Goal: Task Accomplishment & Management: Manage account settings

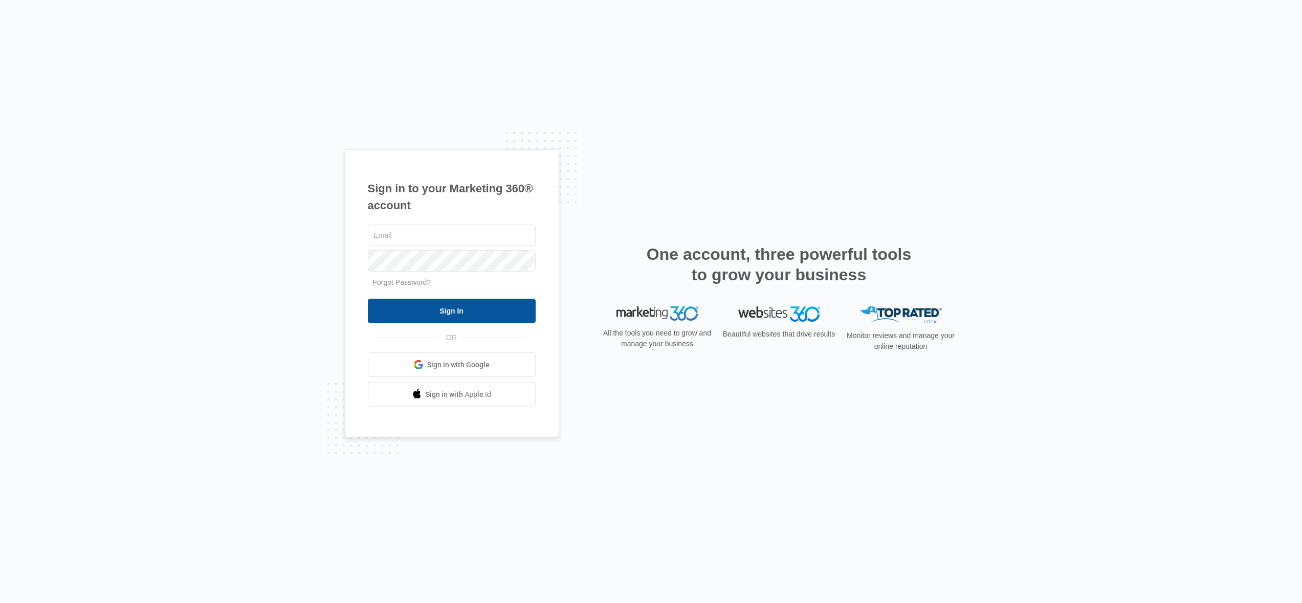
type input "jana@kingdomwayministries.net"
click at [445, 314] on input "Sign In" at bounding box center [452, 311] width 168 height 25
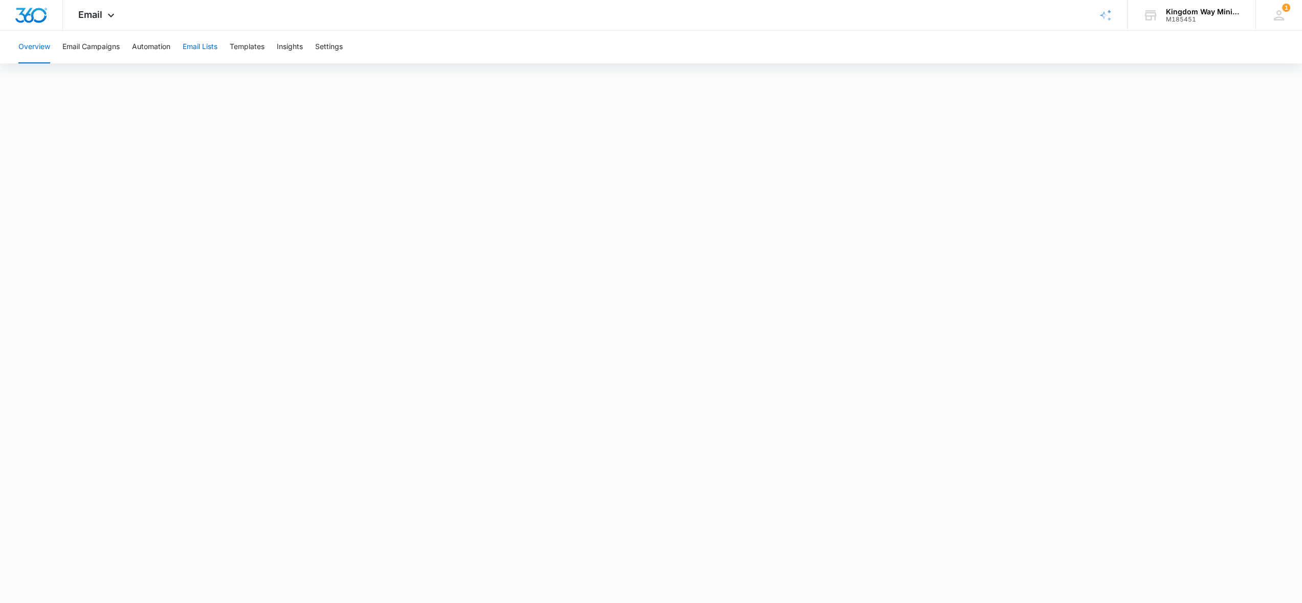
click at [209, 46] on button "Email Lists" at bounding box center [200, 47] width 35 height 33
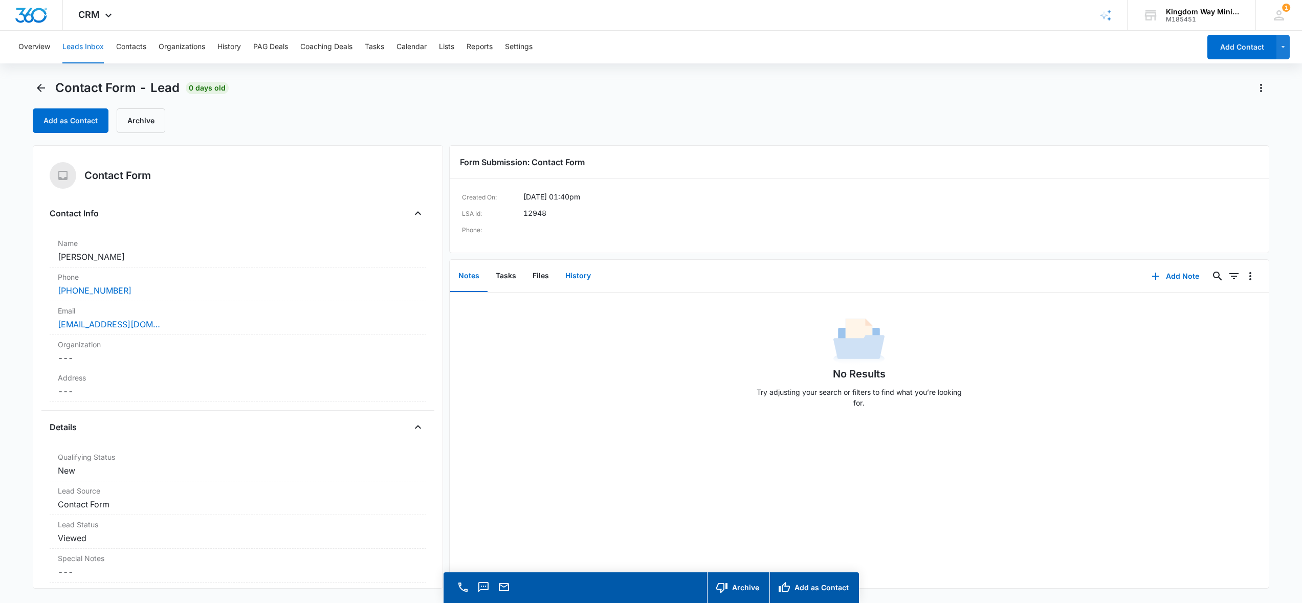
click at [579, 276] on button "History" at bounding box center [578, 276] width 42 height 32
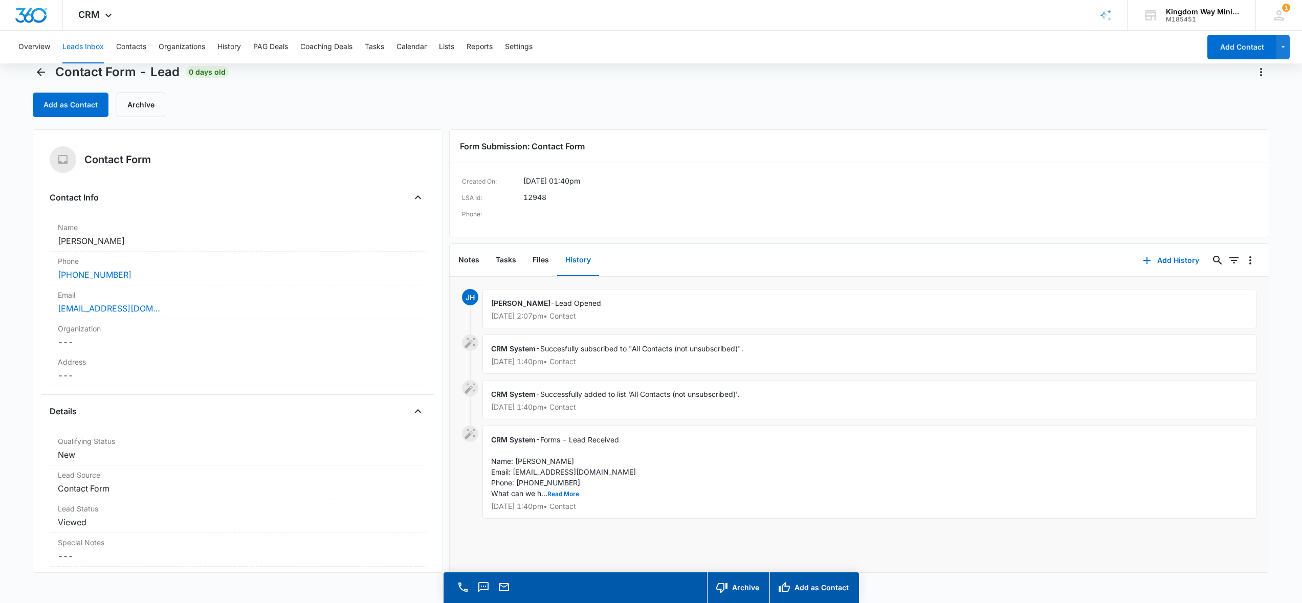
scroll to position [29, 0]
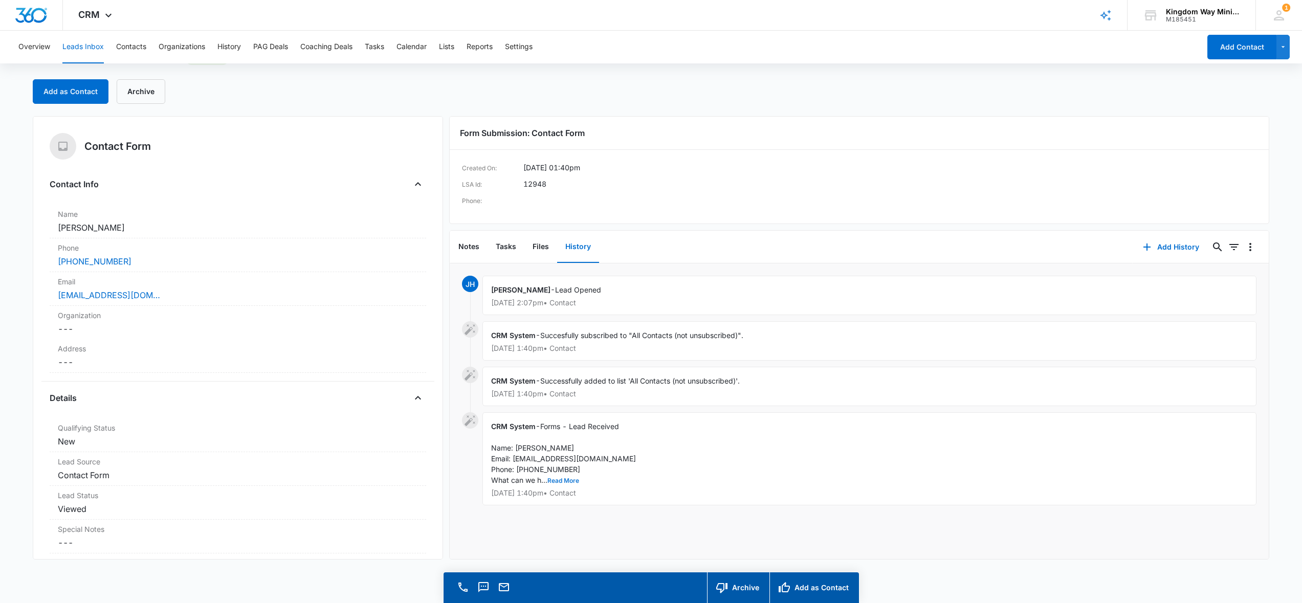
click at [561, 480] on button "Read More" at bounding box center [563, 481] width 32 height 6
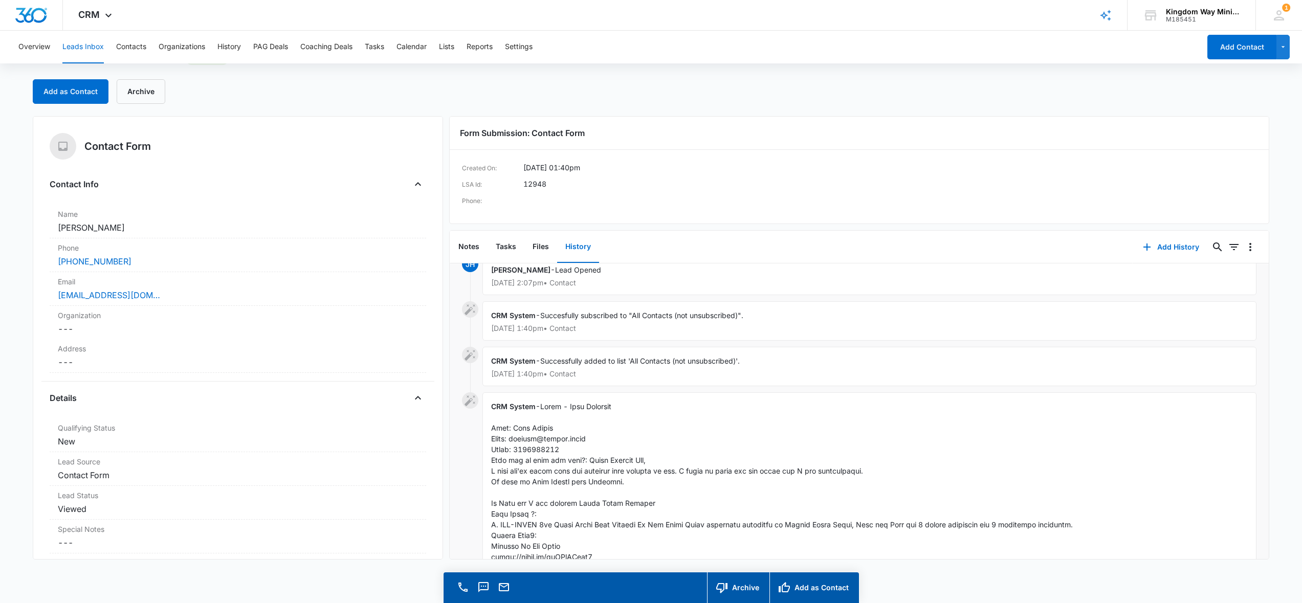
scroll to position [0, 0]
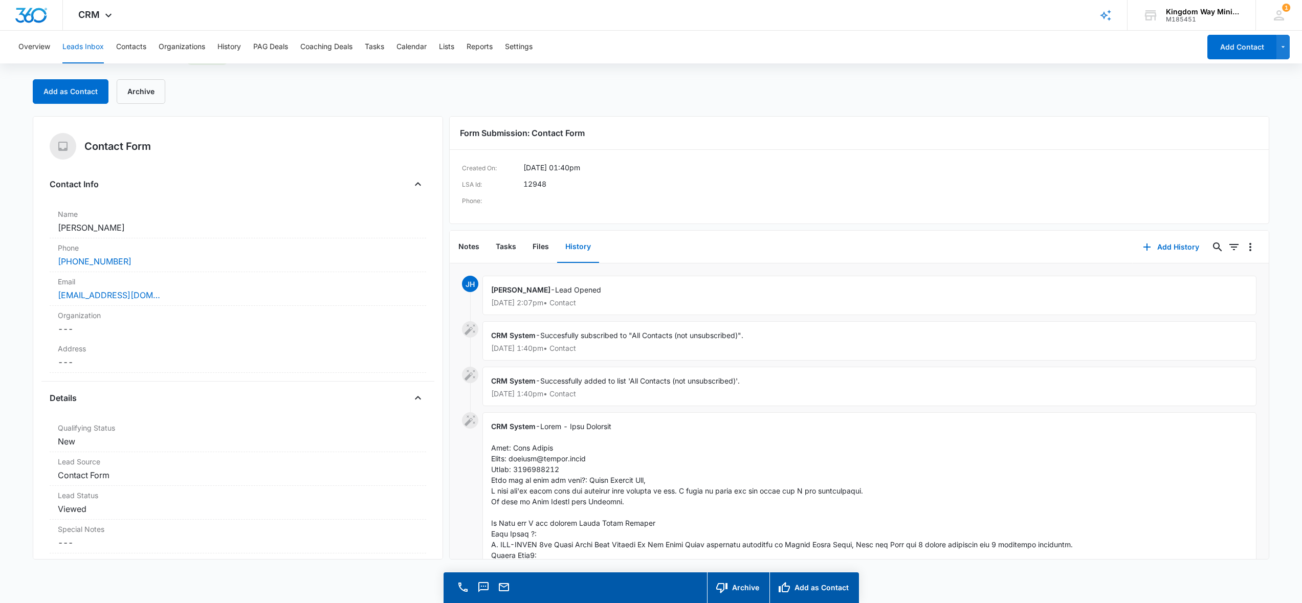
click at [95, 50] on button "Leads Inbox" at bounding box center [82, 47] width 41 height 33
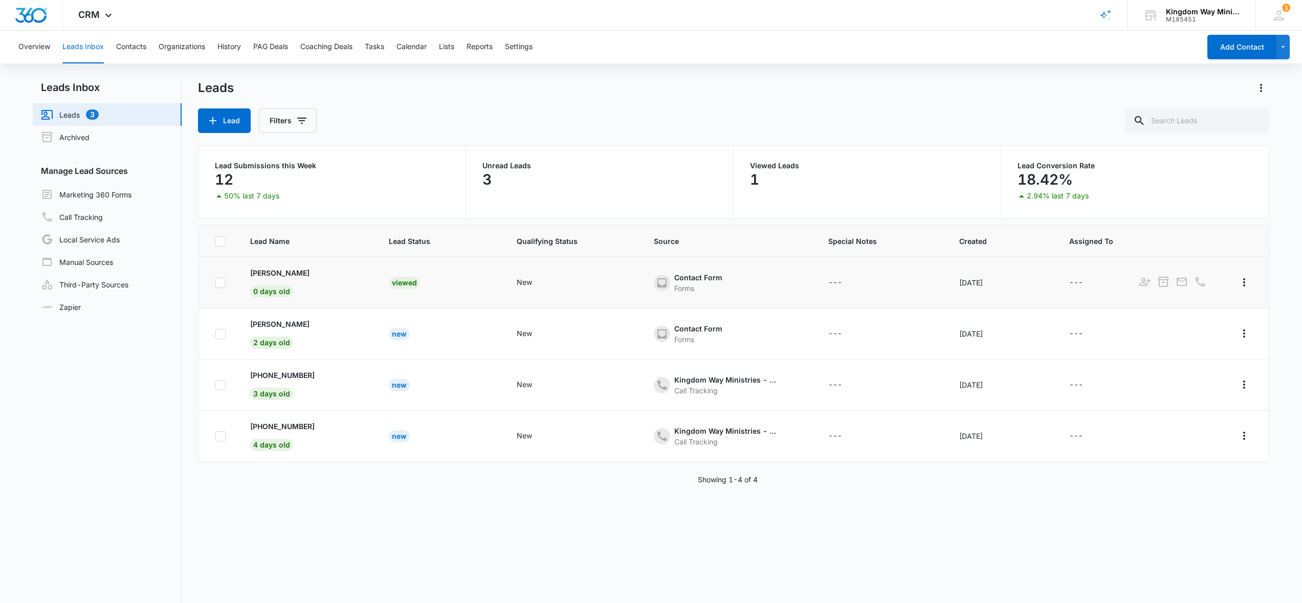
click at [223, 281] on icon at bounding box center [220, 282] width 9 height 9
click at [215, 282] on input "checkbox" at bounding box center [215, 282] width 1 height 1
checkbox input "true"
click at [219, 434] on icon at bounding box center [220, 436] width 9 height 9
click at [215, 436] on input "checkbox" at bounding box center [215, 436] width 1 height 1
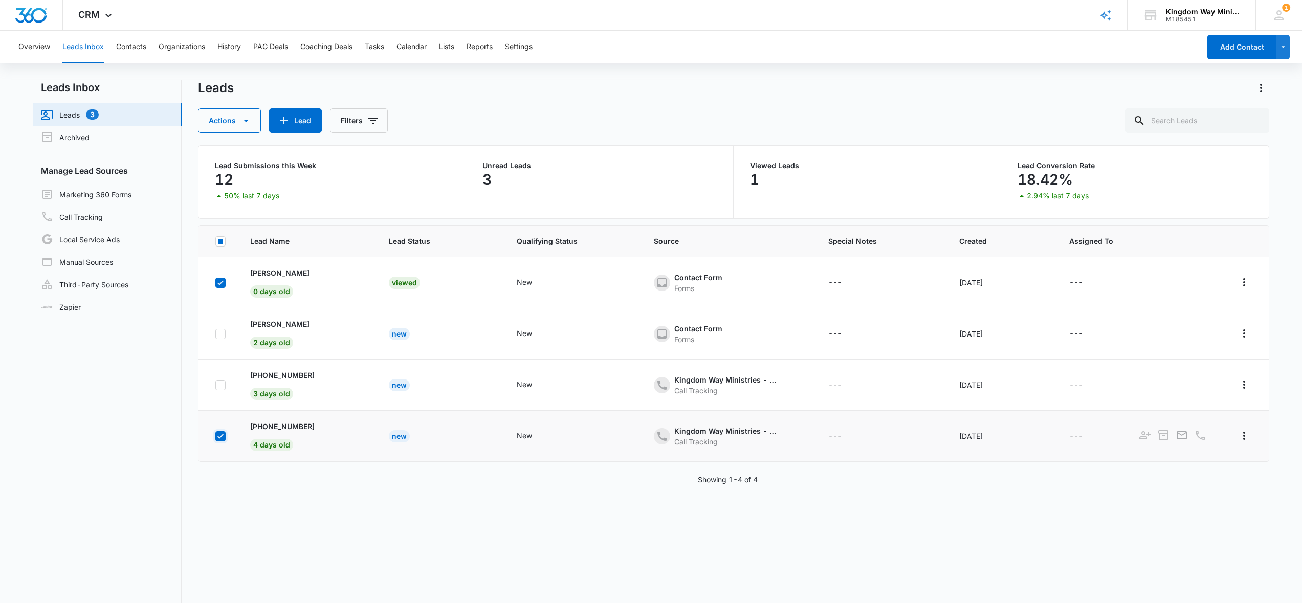
checkbox input "true"
click at [220, 384] on icon at bounding box center [220, 385] width 9 height 9
click at [215, 385] on input "checkbox" at bounding box center [215, 385] width 1 height 1
checkbox input "true"
click at [241, 115] on icon "button" at bounding box center [246, 121] width 12 height 12
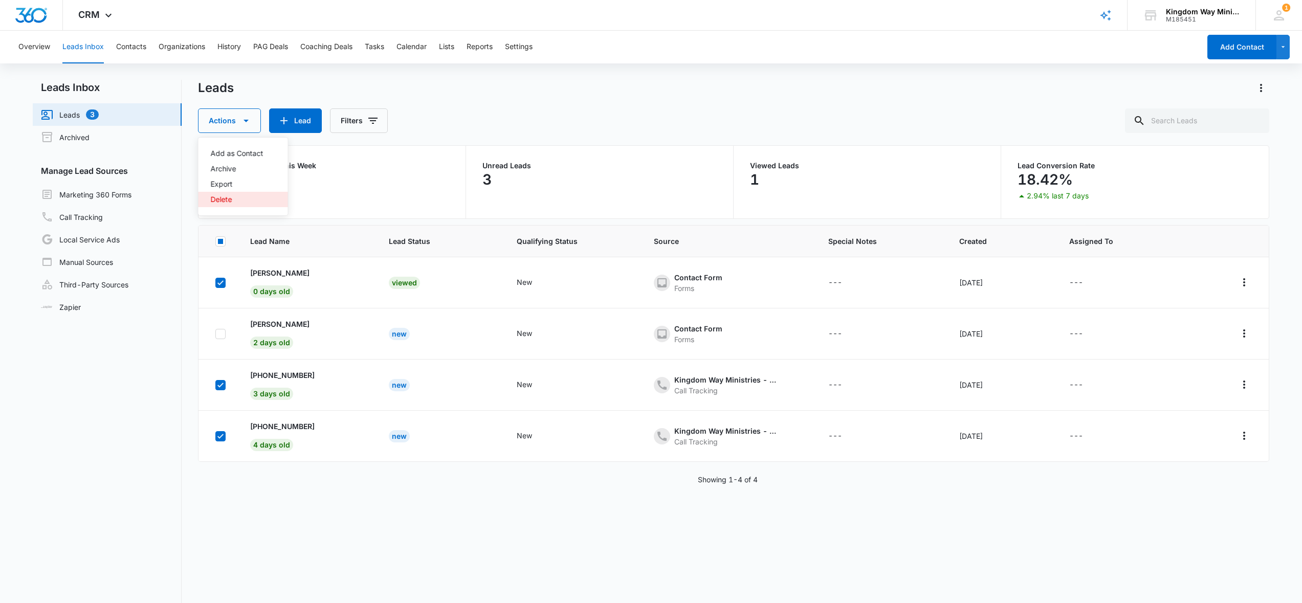
click at [223, 199] on div "Delete" at bounding box center [237, 199] width 53 height 7
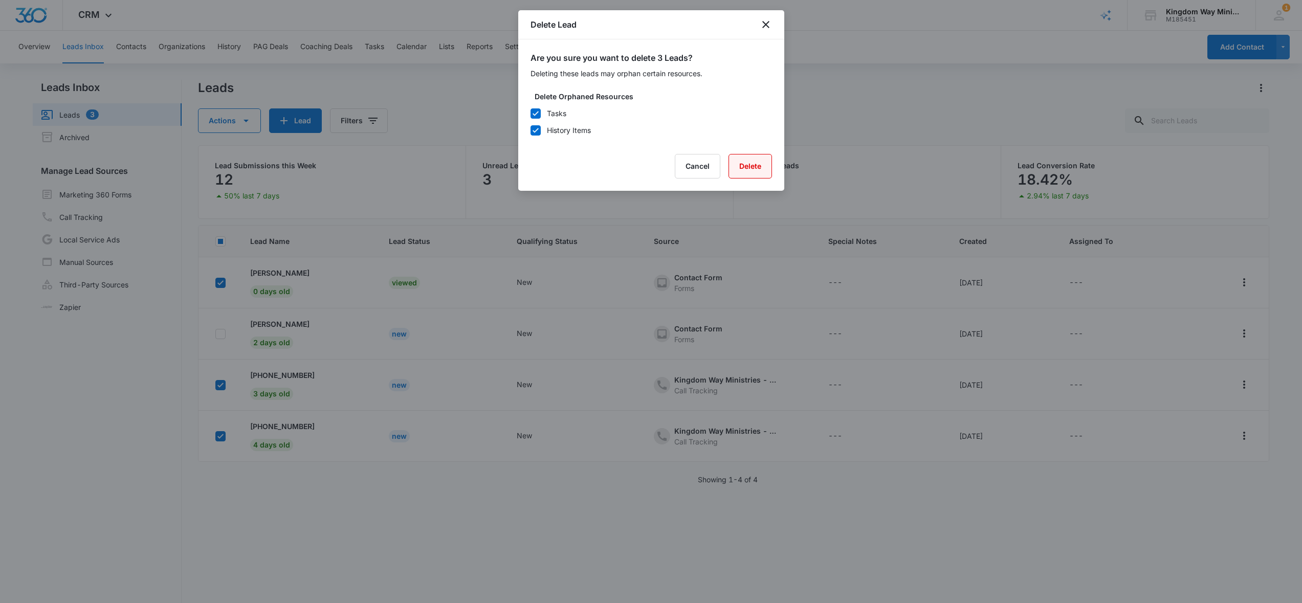
click at [750, 168] on button "Delete" at bounding box center [750, 166] width 43 height 25
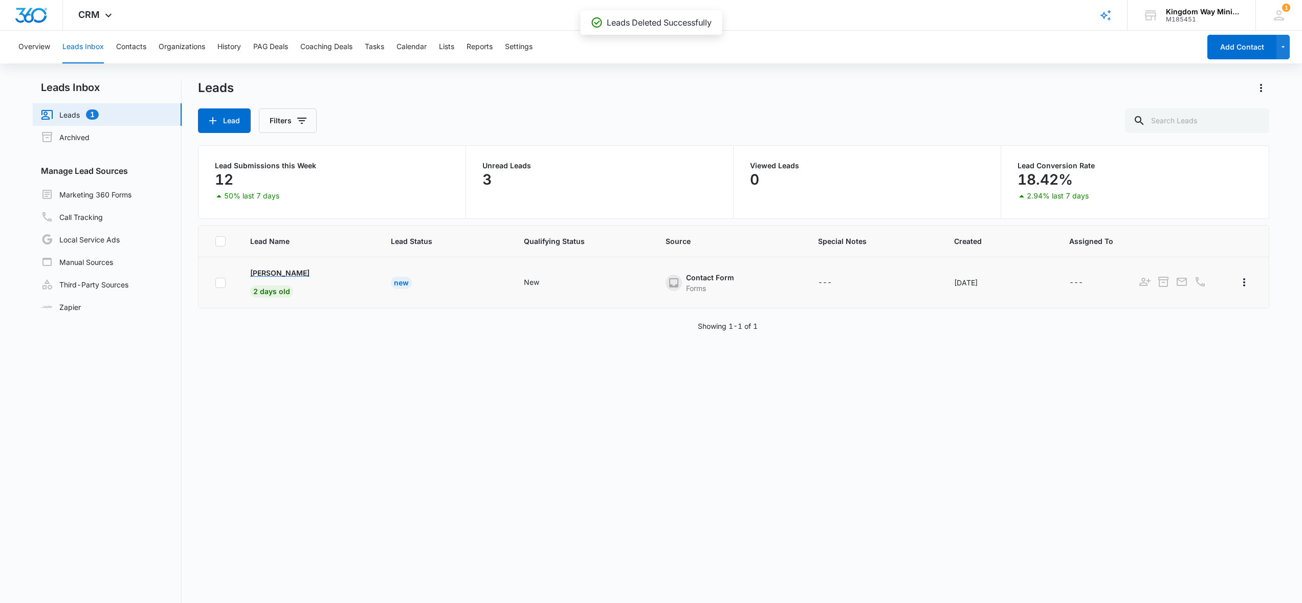
click at [277, 273] on p "[PERSON_NAME]" at bounding box center [279, 273] width 59 height 11
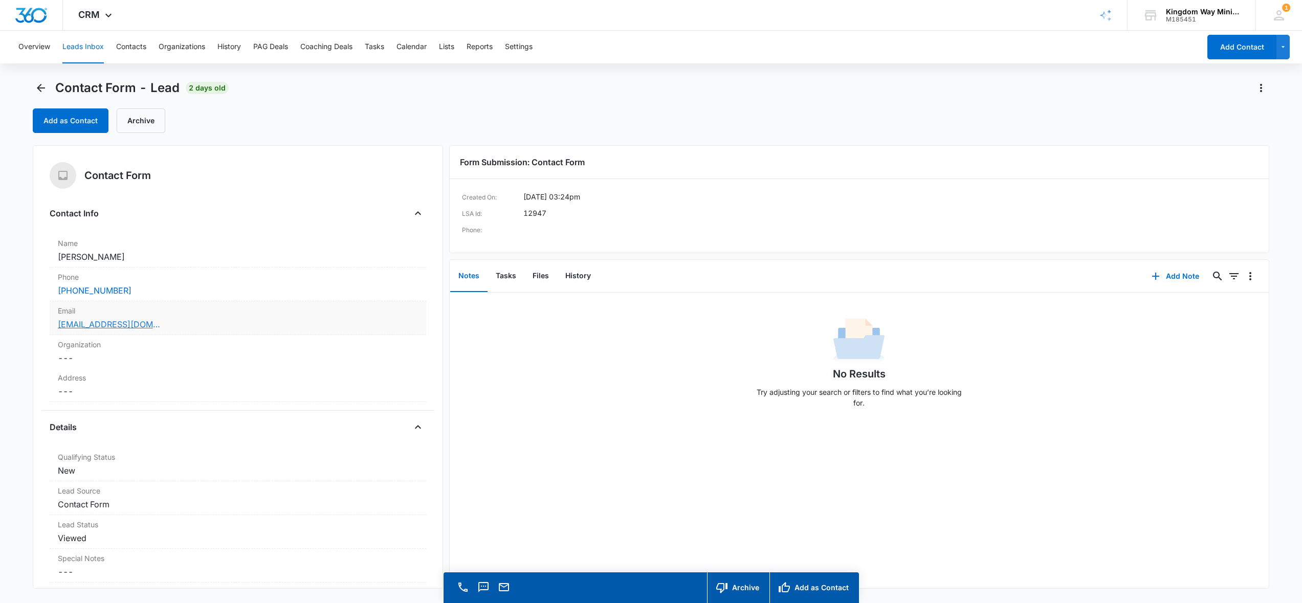
click at [109, 324] on link "[EMAIL_ADDRESS][DOMAIN_NAME]" at bounding box center [109, 324] width 102 height 12
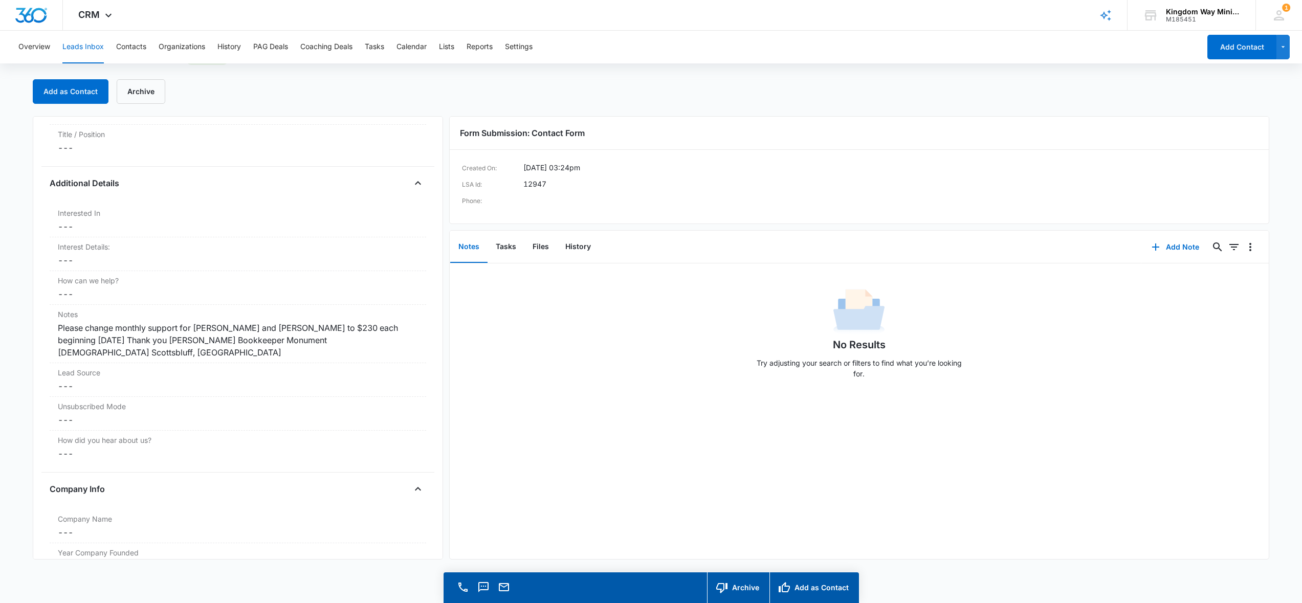
scroll to position [817, 0]
click at [93, 46] on button "Leads Inbox" at bounding box center [82, 47] width 41 height 33
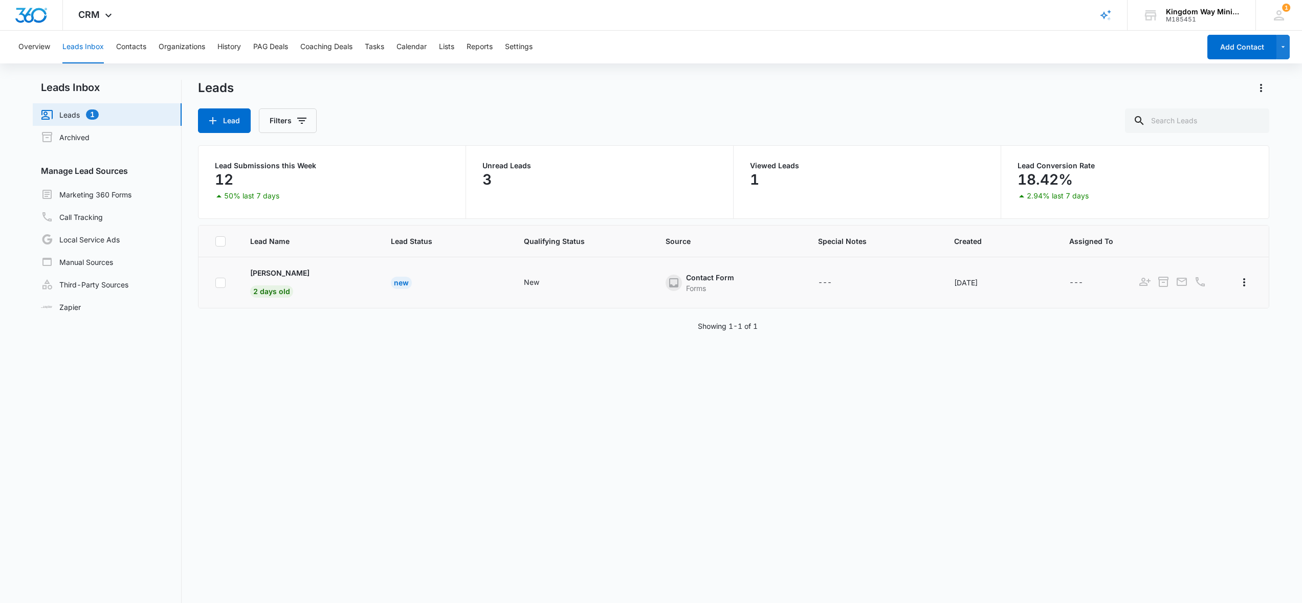
click at [223, 285] on icon at bounding box center [220, 282] width 9 height 9
click at [215, 283] on input "checkbox" at bounding box center [215, 282] width 1 height 1
checkbox input "true"
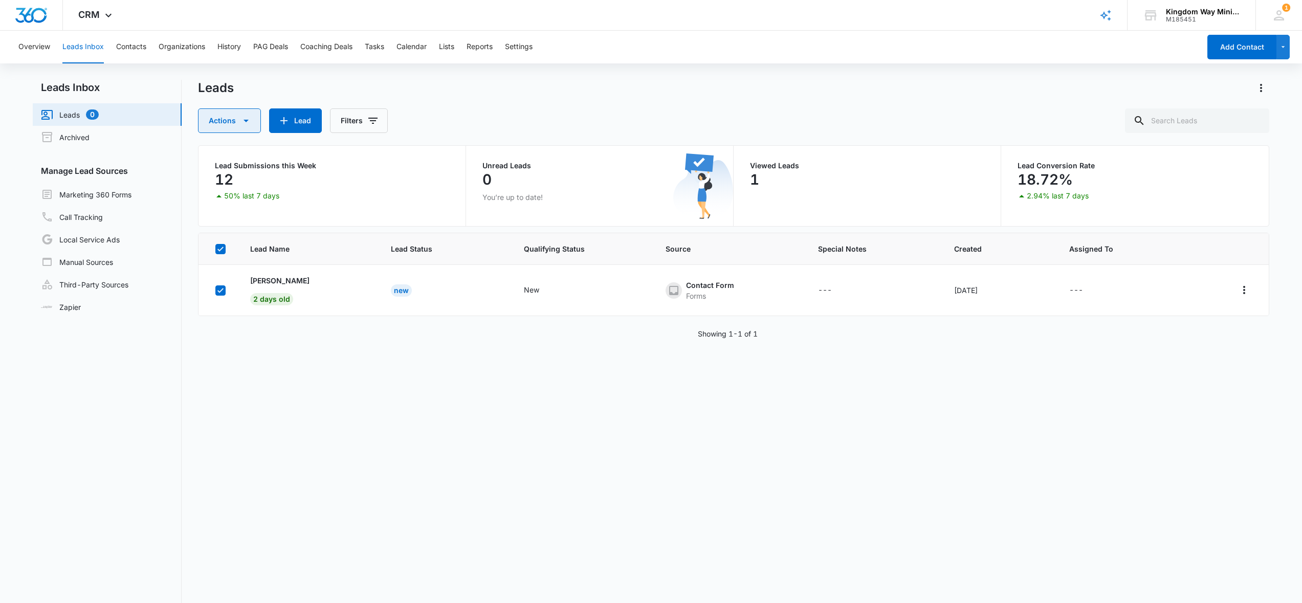
click at [251, 119] on button "Actions" at bounding box center [229, 120] width 63 height 25
click at [219, 296] on td at bounding box center [217, 290] width 39 height 51
click at [219, 289] on icon at bounding box center [220, 290] width 9 height 9
click at [215, 290] on input "checkbox" at bounding box center [215, 290] width 1 height 1
checkbox input "true"
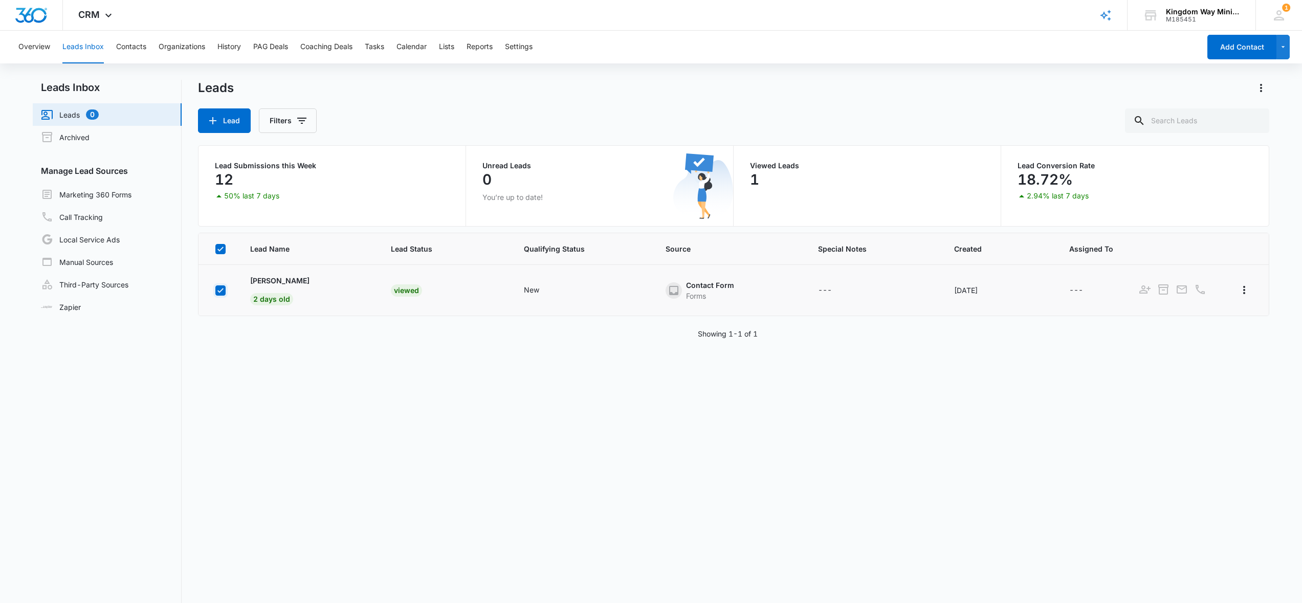
checkbox input "true"
click at [248, 123] on icon "button" at bounding box center [246, 121] width 12 height 12
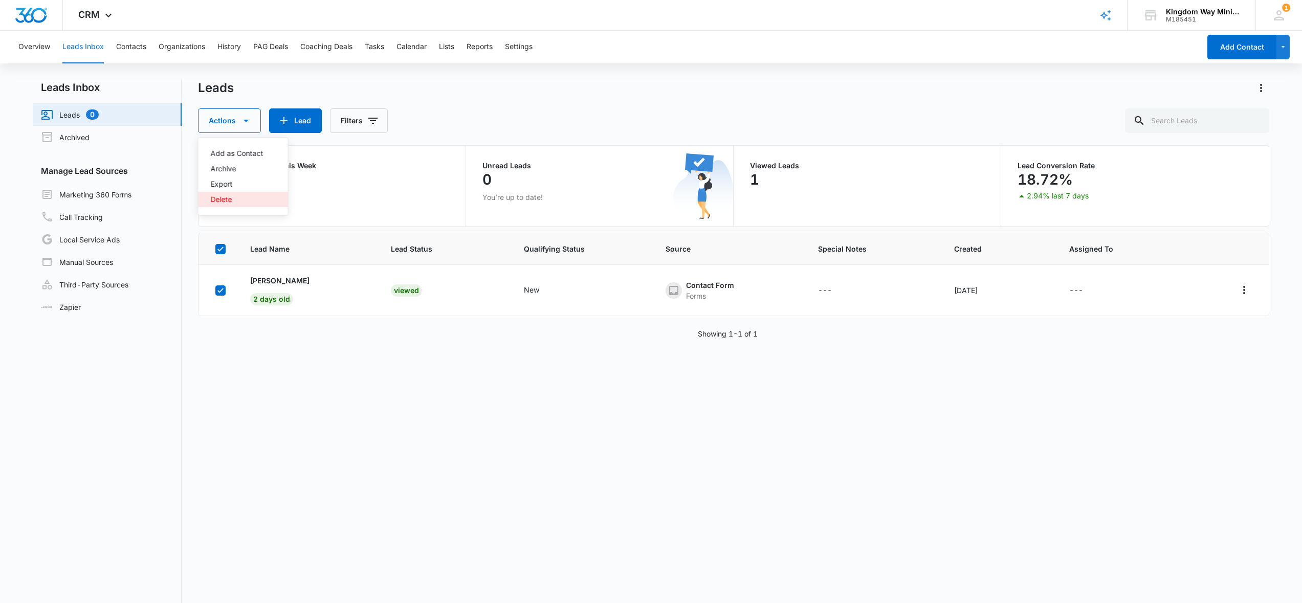
click at [216, 202] on div "Delete" at bounding box center [237, 199] width 53 height 7
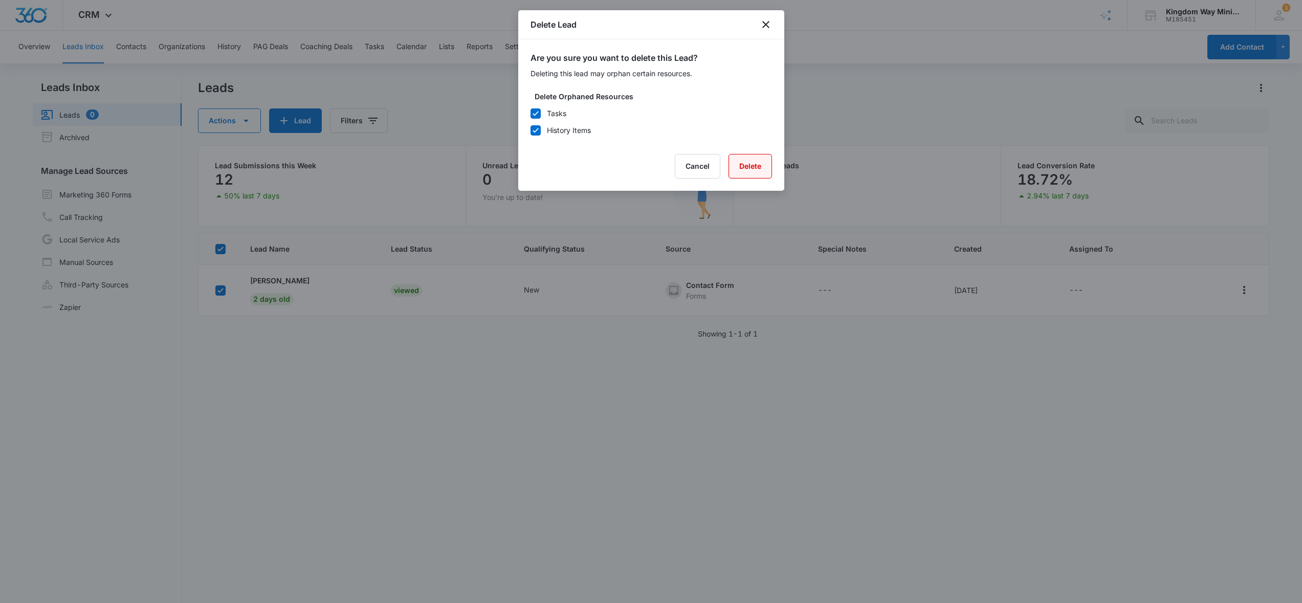
click at [745, 174] on button "Delete" at bounding box center [750, 166] width 43 height 25
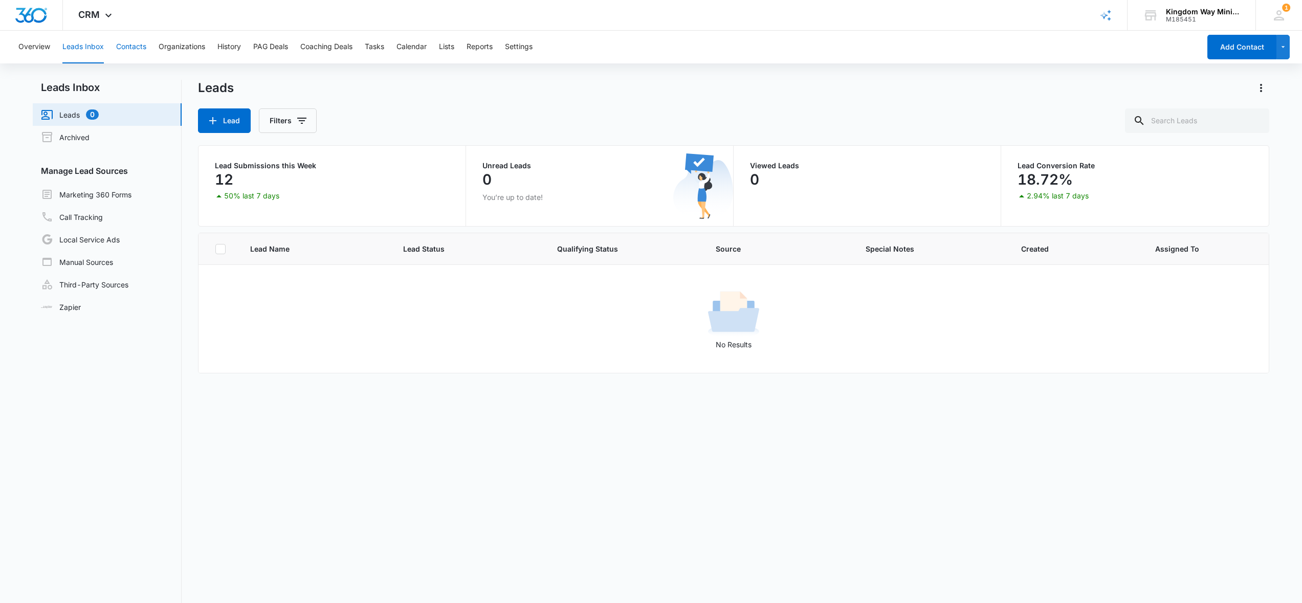
click at [129, 52] on button "Contacts" at bounding box center [131, 47] width 30 height 33
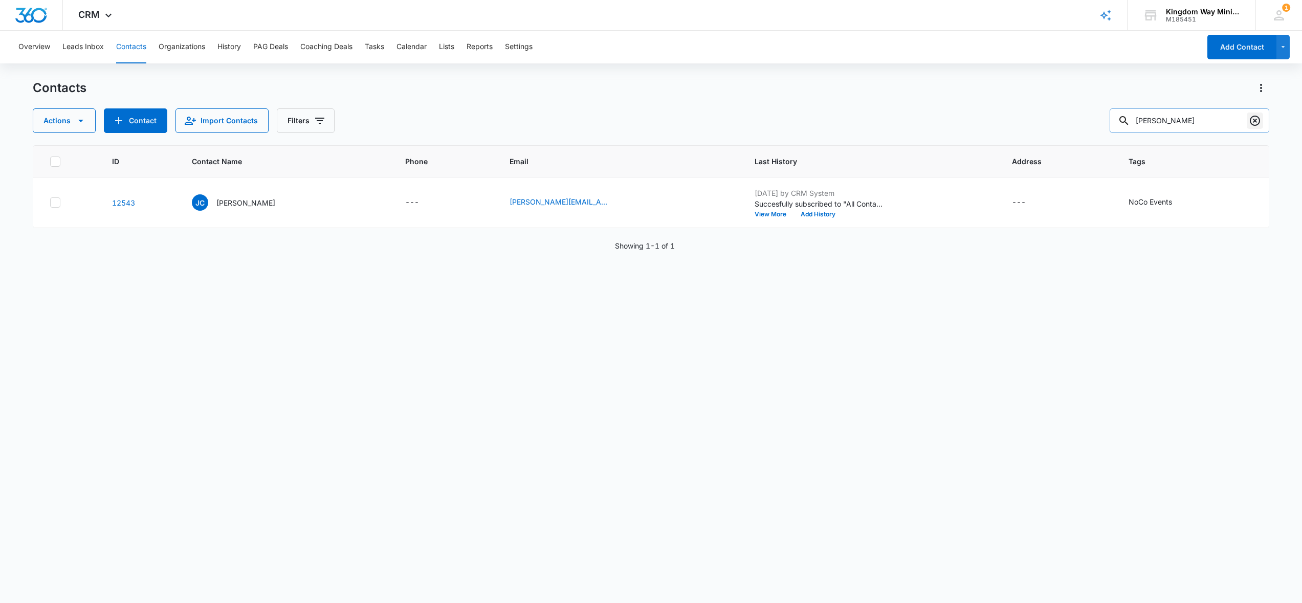
click at [1255, 123] on icon "Clear" at bounding box center [1255, 121] width 12 height 12
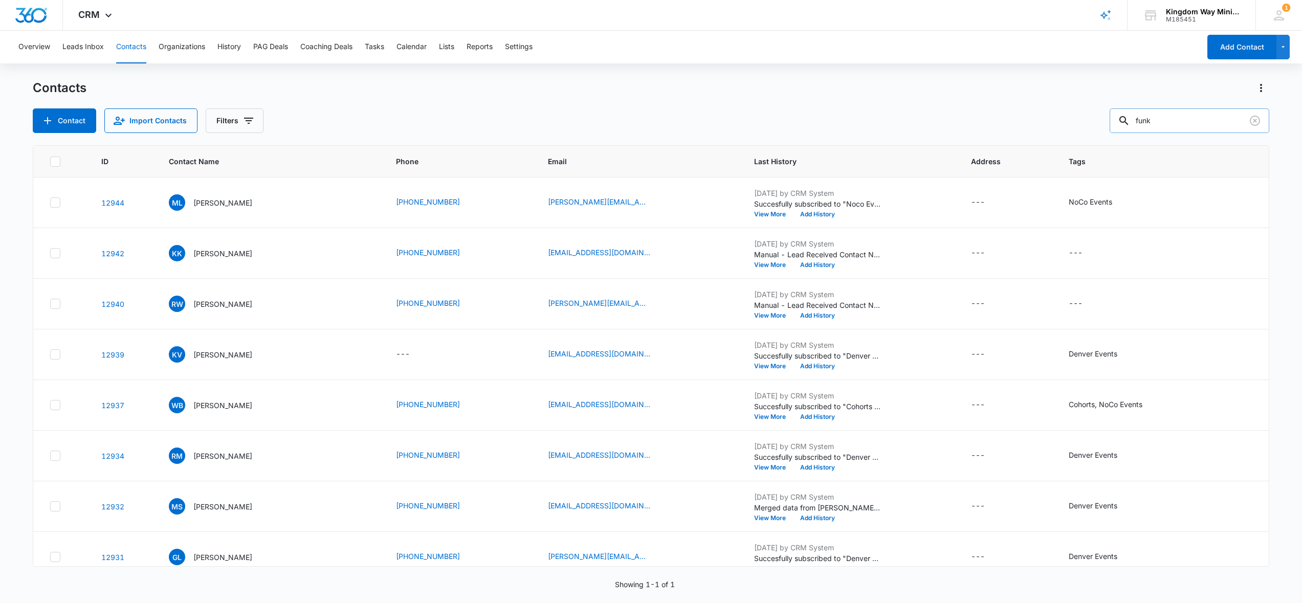
type input "funk"
